Goal: Task Accomplishment & Management: Manage account settings

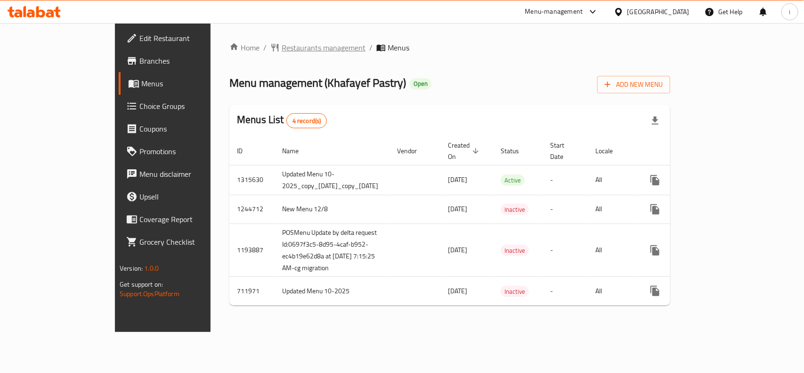
click at [282, 48] on span "Restaurants management" at bounding box center [324, 47] width 84 height 11
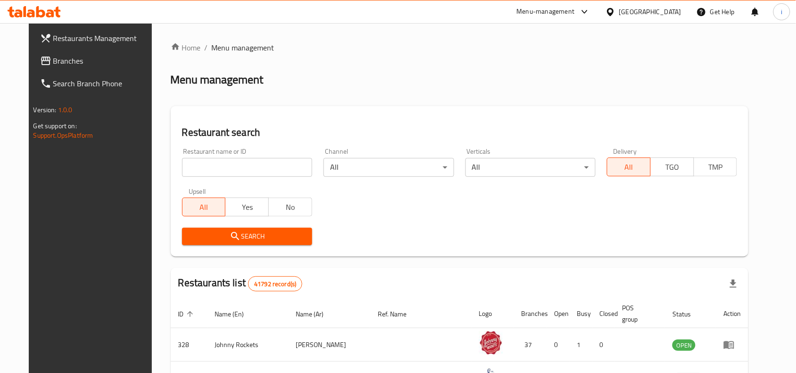
click at [245, 169] on input "search" at bounding box center [247, 167] width 130 height 19
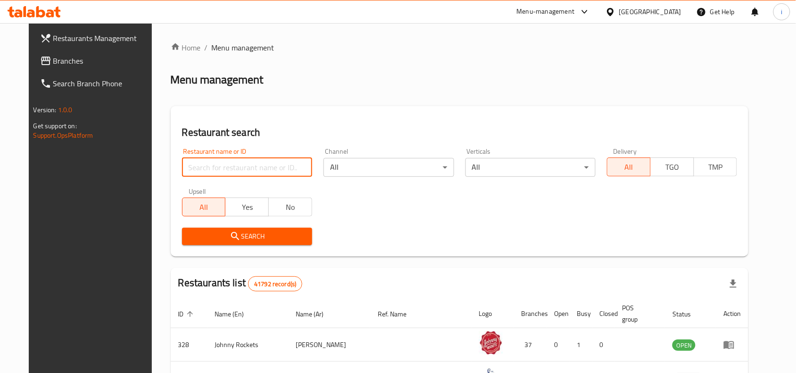
paste input "10665"
type input "10665"
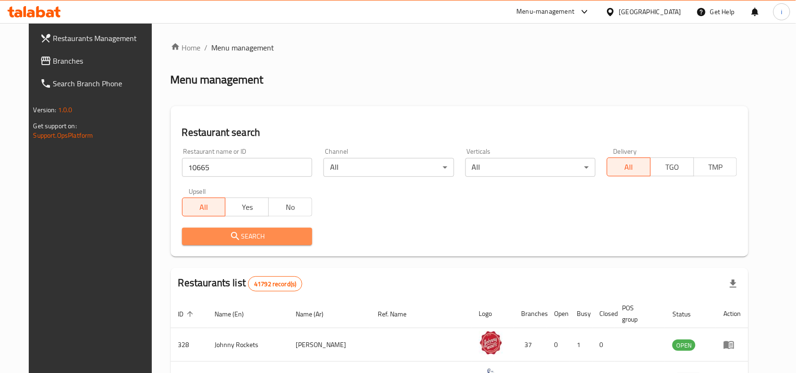
click at [269, 231] on span "Search" at bounding box center [246, 236] width 115 height 12
click at [269, 231] on div at bounding box center [398, 186] width 796 height 373
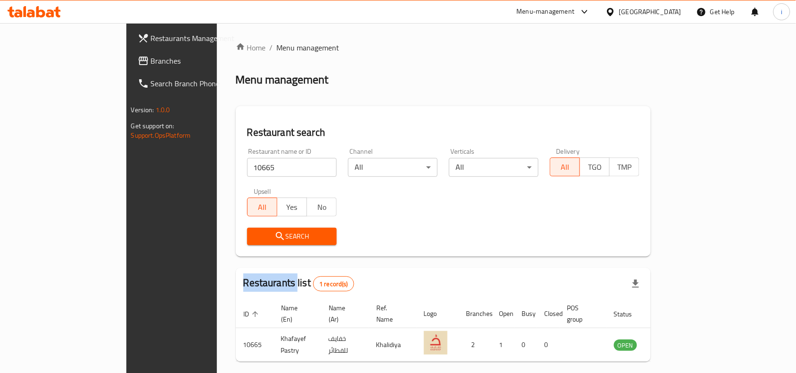
scroll to position [29, 0]
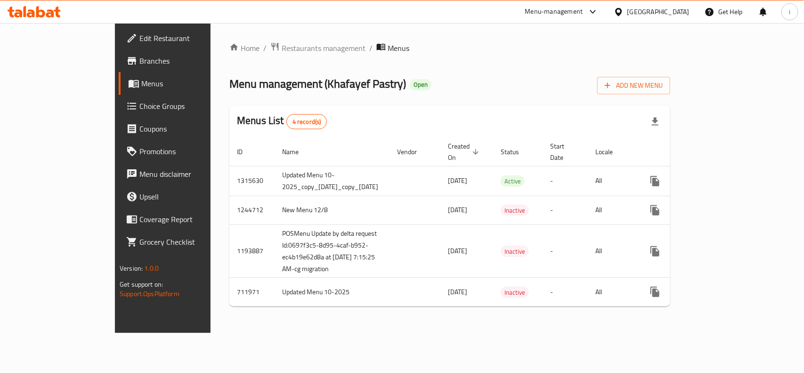
click at [140, 41] on span "Edit Restaurant" at bounding box center [191, 38] width 102 height 11
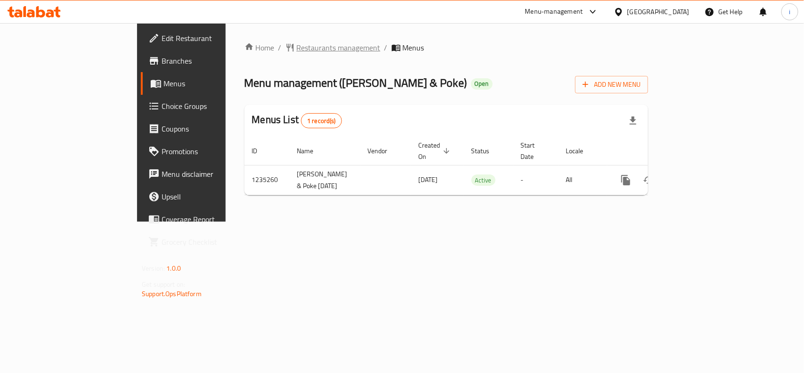
click at [297, 49] on span "Restaurants management" at bounding box center [339, 47] width 84 height 11
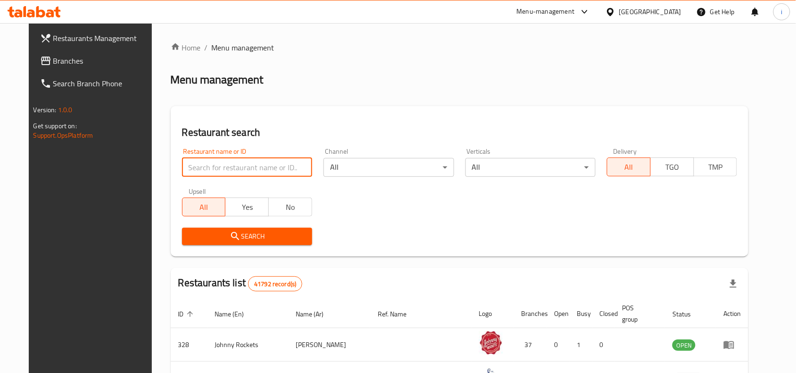
click at [242, 166] on input "search" at bounding box center [247, 167] width 130 height 19
paste input "678627"
type input "678627"
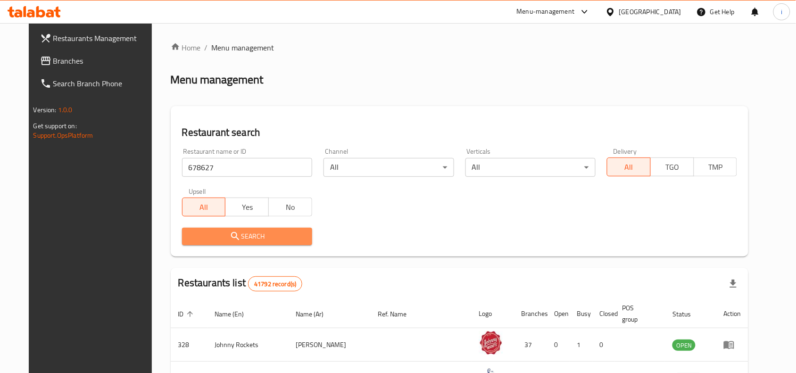
click at [238, 231] on span "Search" at bounding box center [246, 236] width 115 height 12
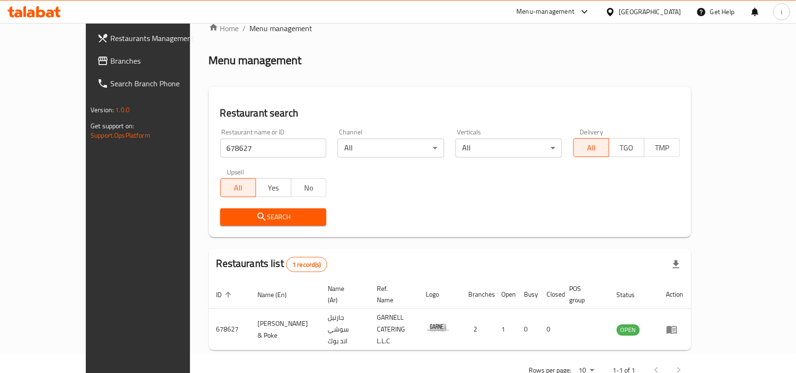
scroll to position [29, 0]
